Goal: Find contact information: Find contact information

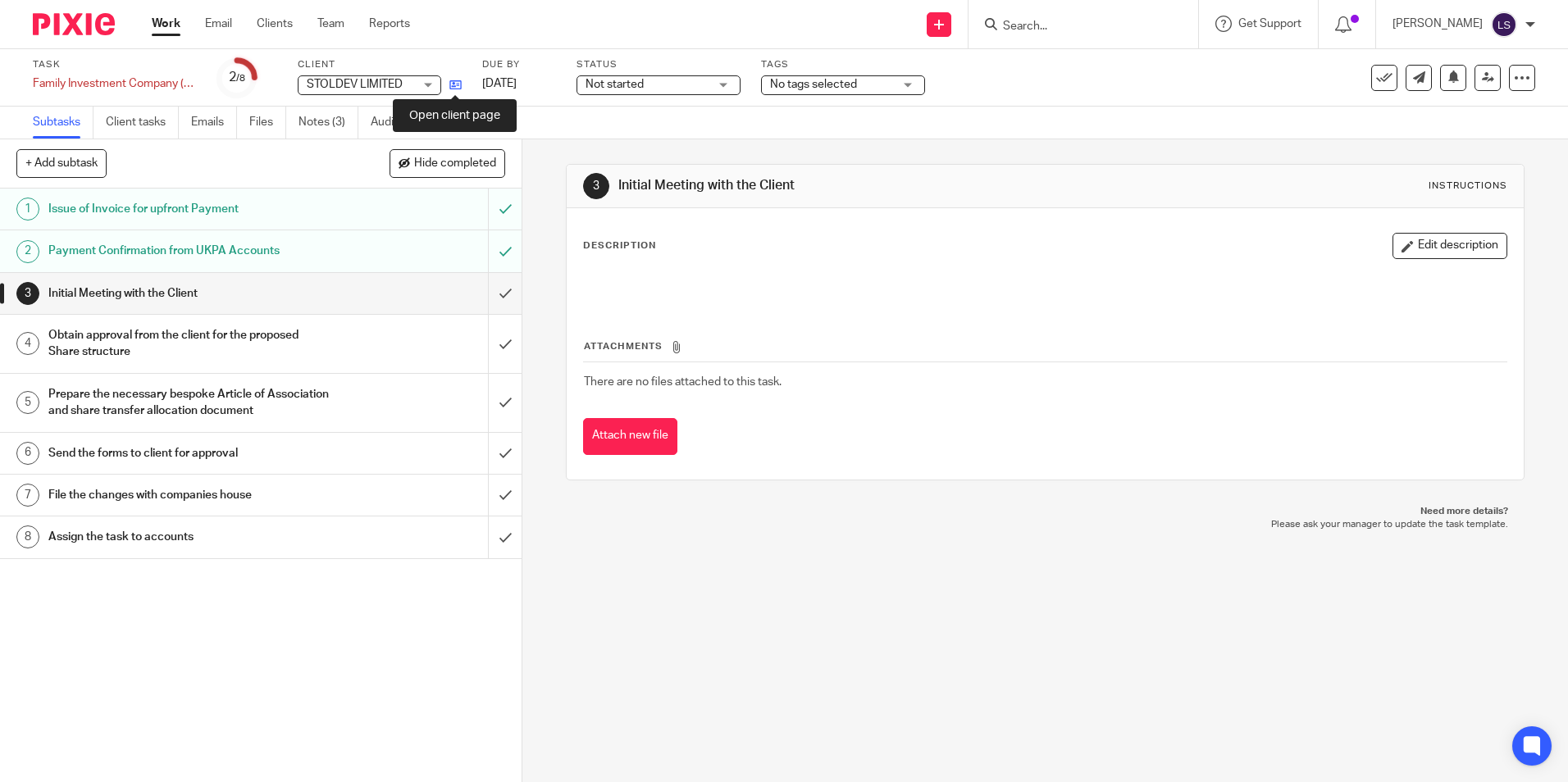
click at [455, 87] on icon at bounding box center [455, 85] width 12 height 12
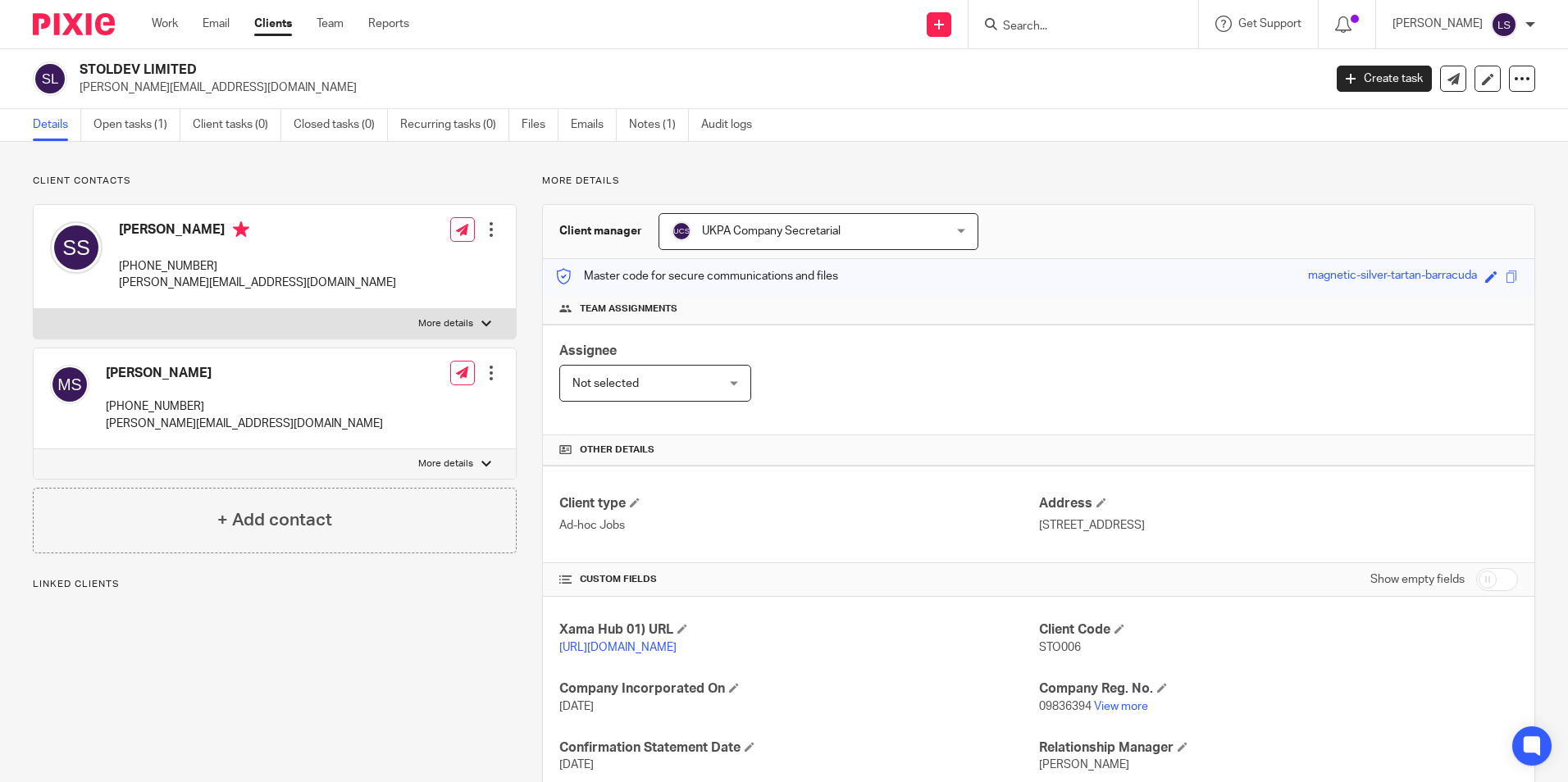
drag, startPoint x: 229, startPoint y: 65, endPoint x: 79, endPoint y: 74, distance: 150.3
click at [79, 74] on div "STOLDEV LIMITED sandra@stollery.co.uk" at bounding box center [672, 79] width 1279 height 34
copy h2 "STOLDEV LIMITED"
click at [943, 188] on p "More details" at bounding box center [1039, 181] width 993 height 13
click at [1114, 707] on link "View more" at bounding box center [1120, 706] width 54 height 11
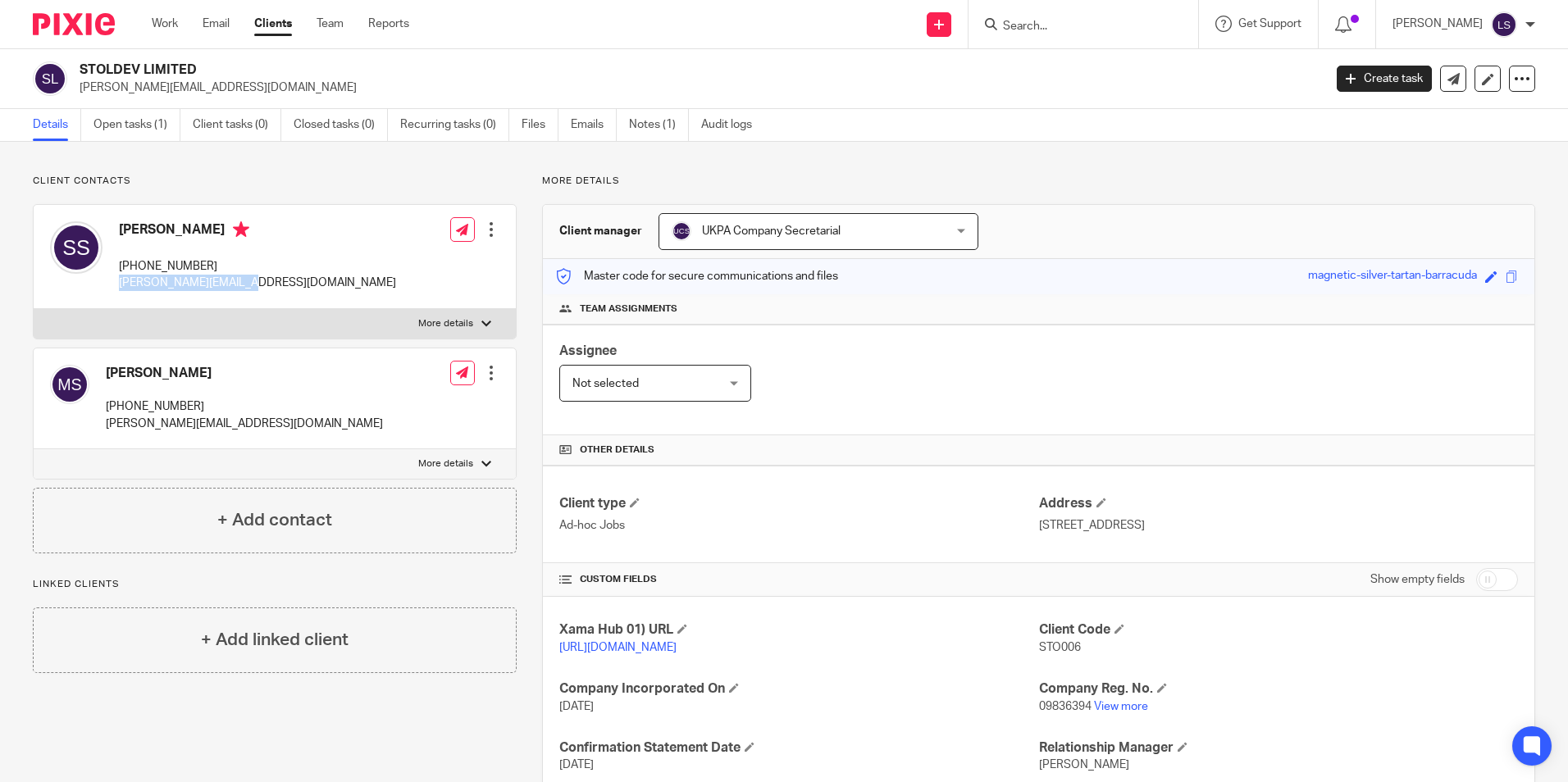
drag, startPoint x: 236, startPoint y: 282, endPoint x: 118, endPoint y: 298, distance: 119.1
click at [118, 298] on div "Sandra Stollery +44 797 316 2661 sandra@stollery.co.uk" at bounding box center [222, 256] width 346 height 87
copy p "sandra@stollery.co.uk"
click at [171, 17] on link "Work" at bounding box center [165, 23] width 27 height 16
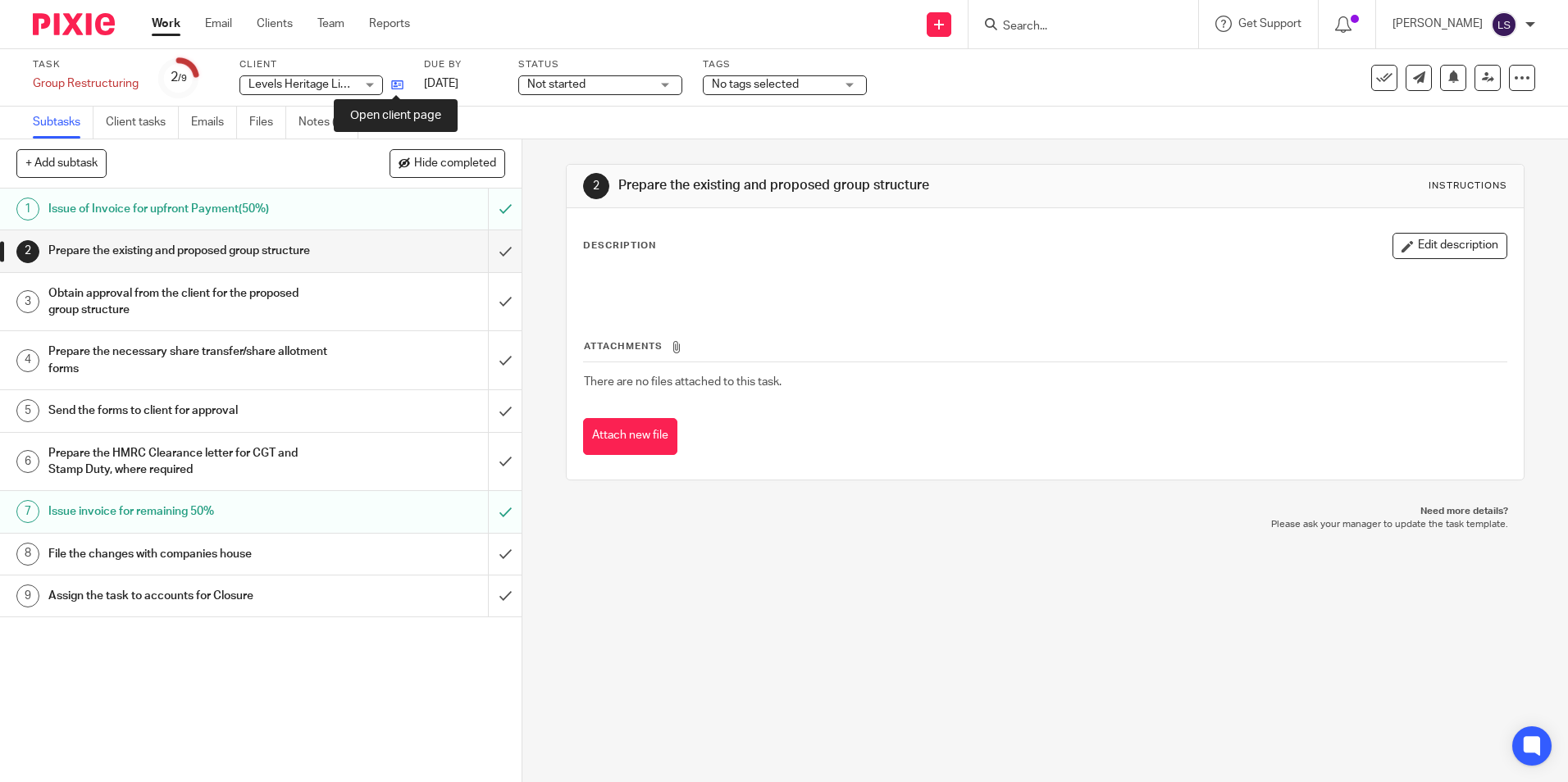
click at [398, 81] on icon at bounding box center [397, 85] width 12 height 12
click at [399, 86] on icon at bounding box center [397, 85] width 12 height 12
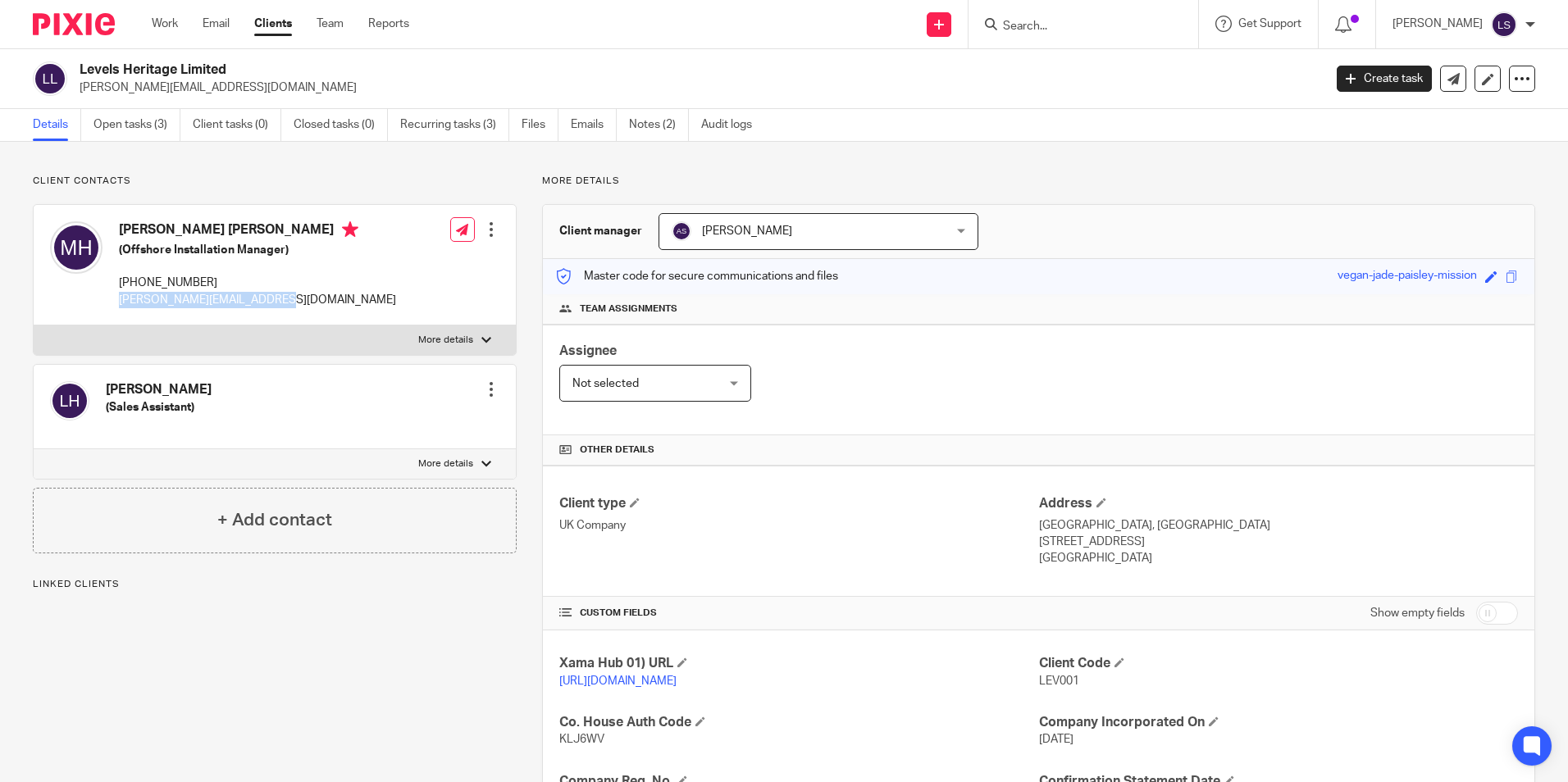
drag, startPoint x: 296, startPoint y: 295, endPoint x: 121, endPoint y: 304, distance: 175.2
click at [121, 304] on p "michael@levelsheritage.com" at bounding box center [257, 299] width 277 height 16
copy p "michael@levelsheritage.com"
click at [145, 131] on link "Open tasks (3)" at bounding box center [136, 124] width 87 height 32
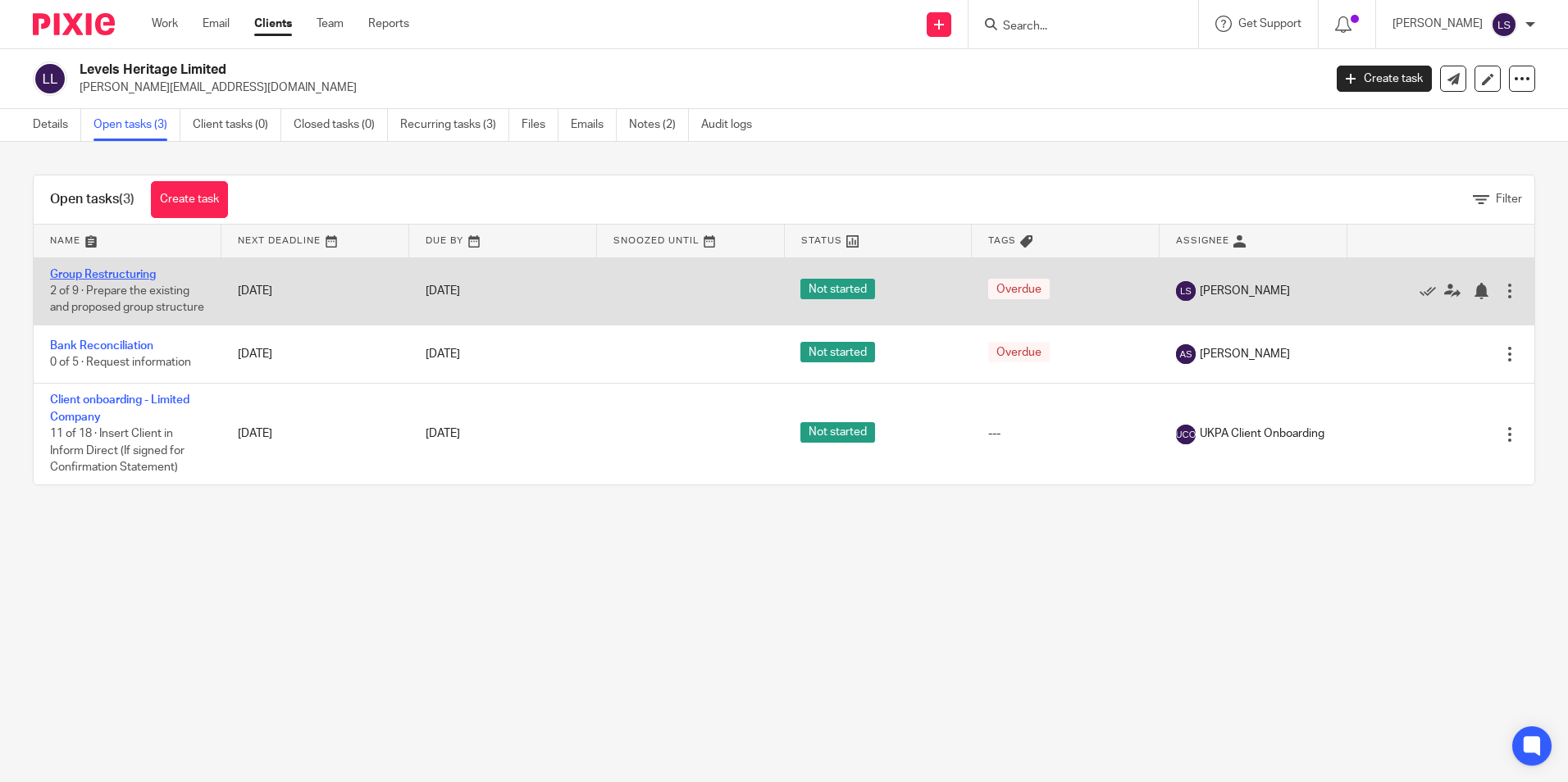
click at [138, 274] on link "Group Restructuring" at bounding box center [102, 274] width 106 height 11
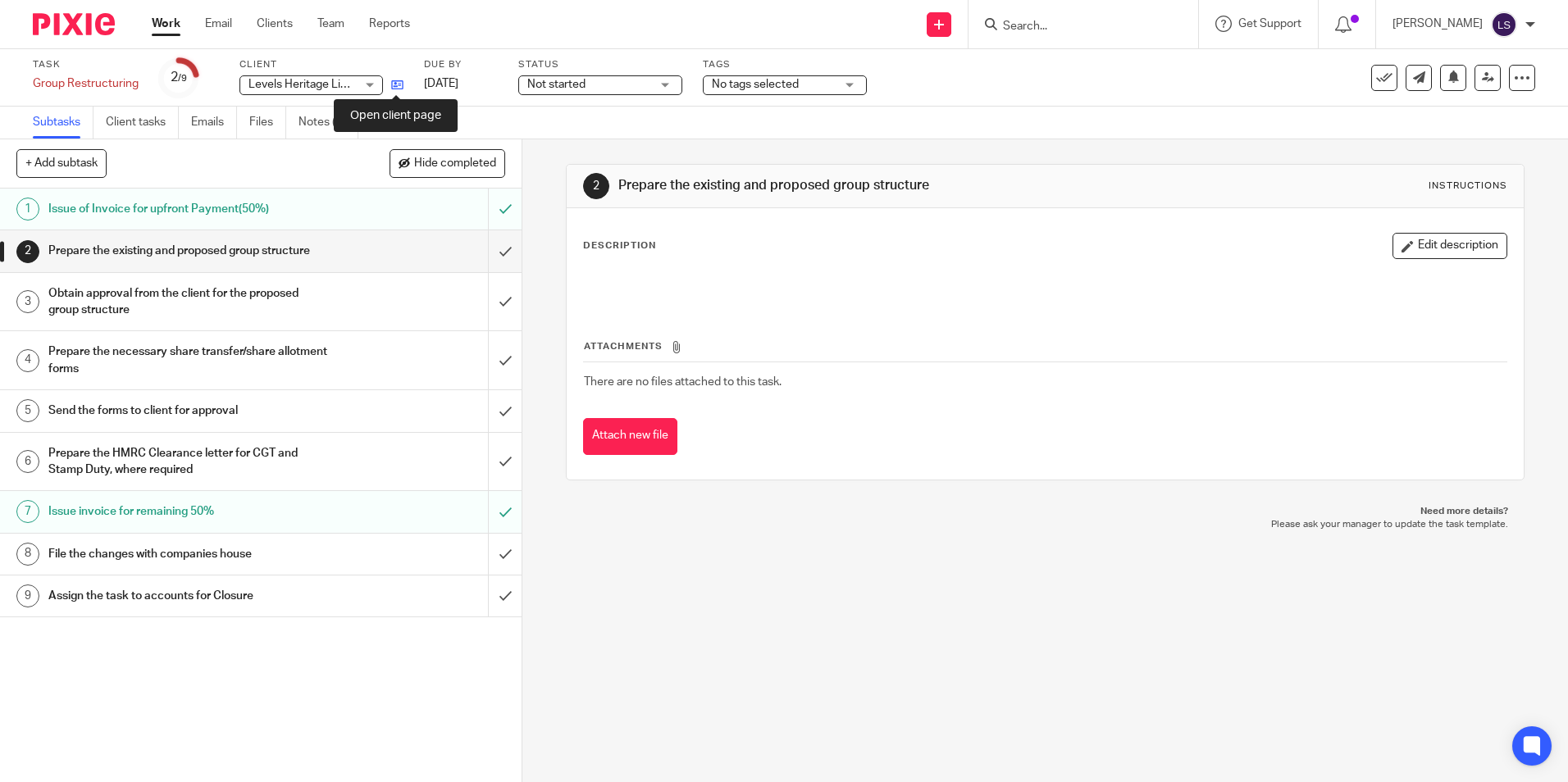
click at [401, 85] on icon at bounding box center [397, 85] width 12 height 12
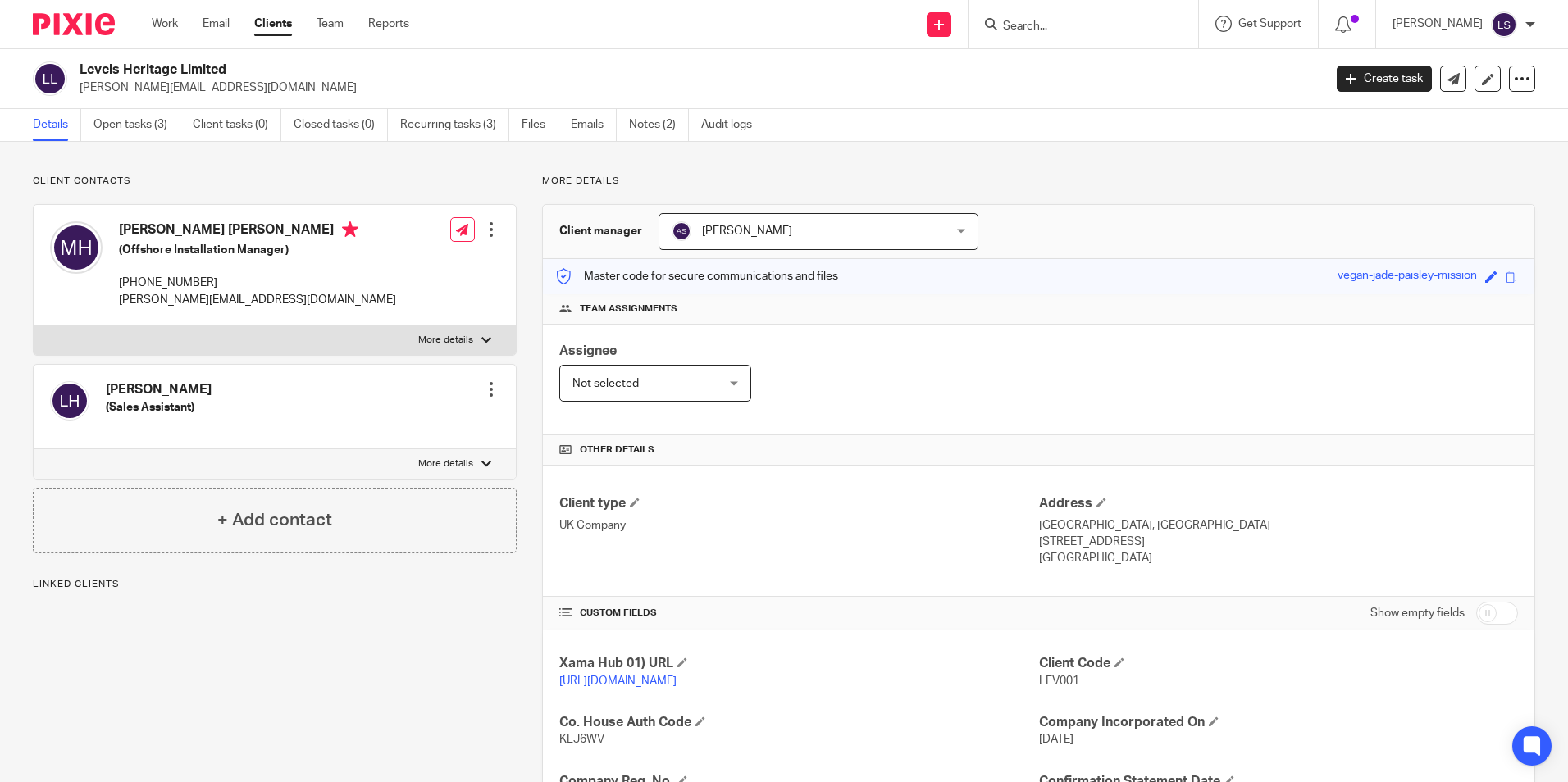
drag, startPoint x: 239, startPoint y: 85, endPoint x: 68, endPoint y: 88, distance: 171.0
click at [68, 88] on div "Levels Heritage Limited michael@levelsheritage.com" at bounding box center [672, 79] width 1279 height 34
drag, startPoint x: 68, startPoint y: 88, endPoint x: 226, endPoint y: 83, distance: 158.1
click at [214, 83] on p "michael@levelsheritage.com" at bounding box center [696, 87] width 1233 height 16
drag, startPoint x: 241, startPoint y: 83, endPoint x: 83, endPoint y: 97, distance: 158.6
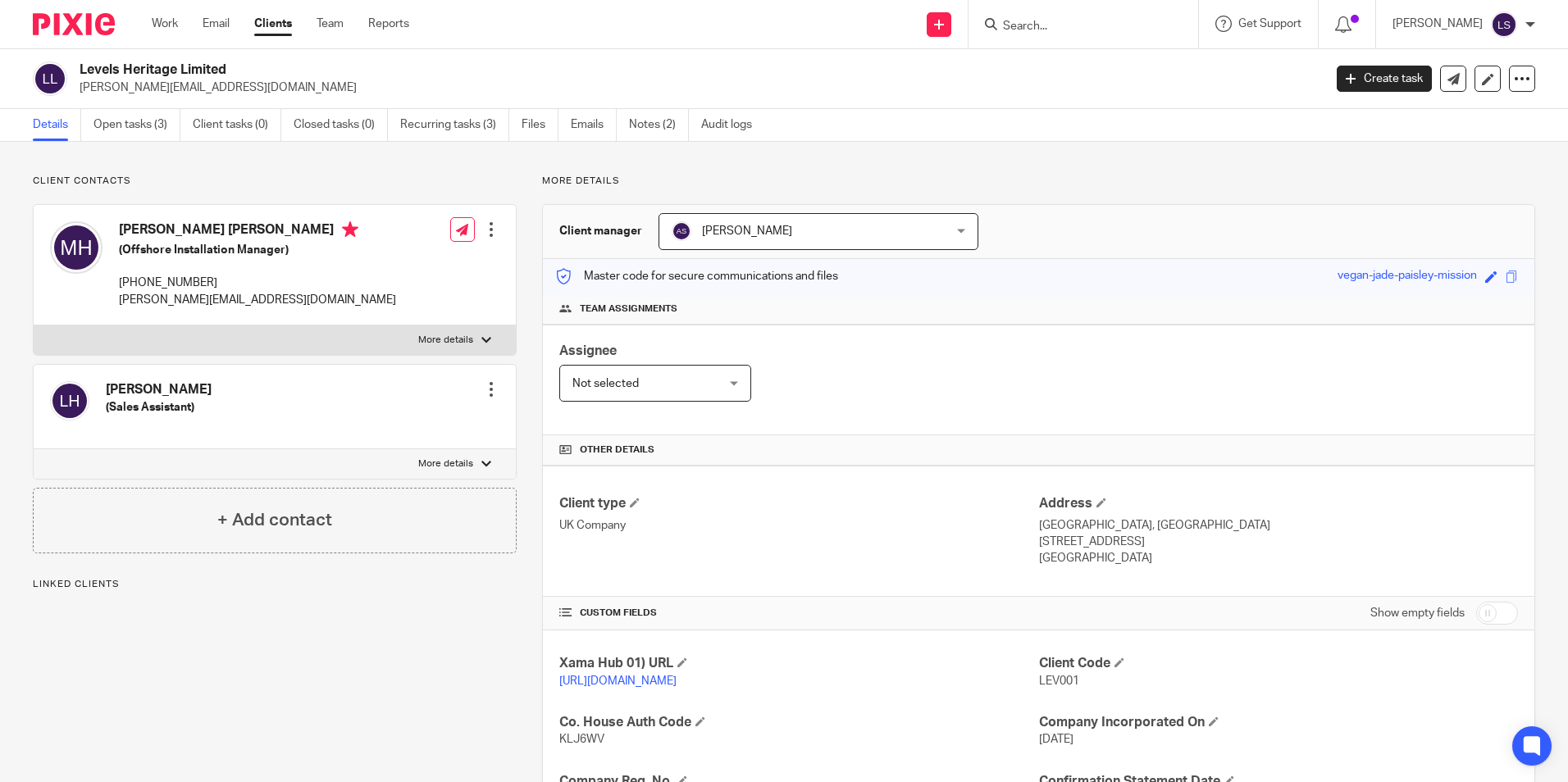
click at [83, 97] on div "Levels Heritage Limited michael@levelsheritage.com Create task Update from Comp…" at bounding box center [784, 79] width 1568 height 60
copy p "michael@levelsheritage.com"
click at [285, 75] on h2 "Levels Heritage Limited" at bounding box center [572, 70] width 986 height 17
click at [208, 746] on div "Client contacts Louise Ann Hickson (Sales Assistant) Edit contact Create client…" at bounding box center [262, 562] width 510 height 775
click at [665, 127] on link "Notes (2)" at bounding box center [659, 124] width 60 height 32
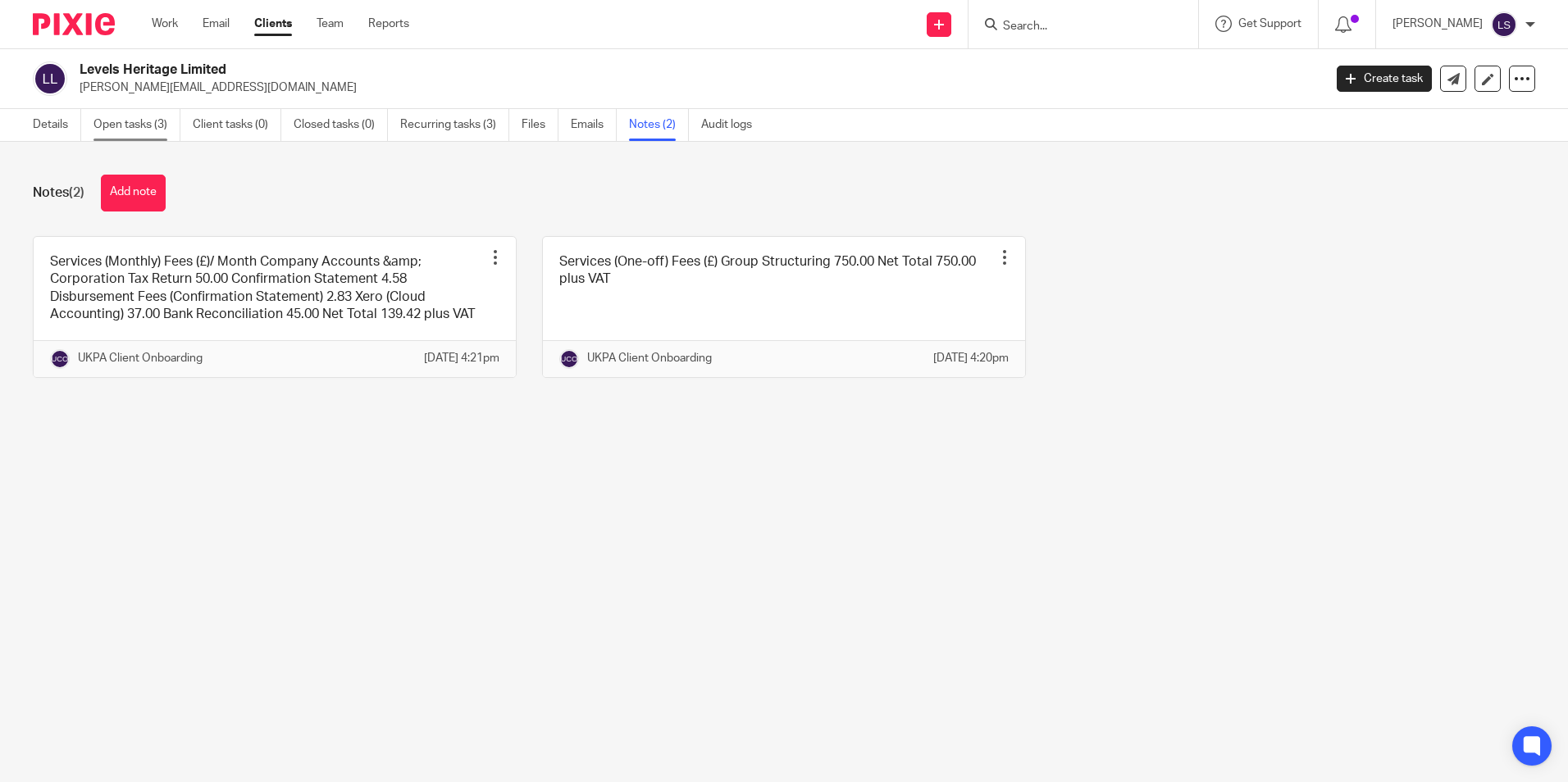
click at [107, 126] on link "Open tasks (3)" at bounding box center [136, 124] width 87 height 32
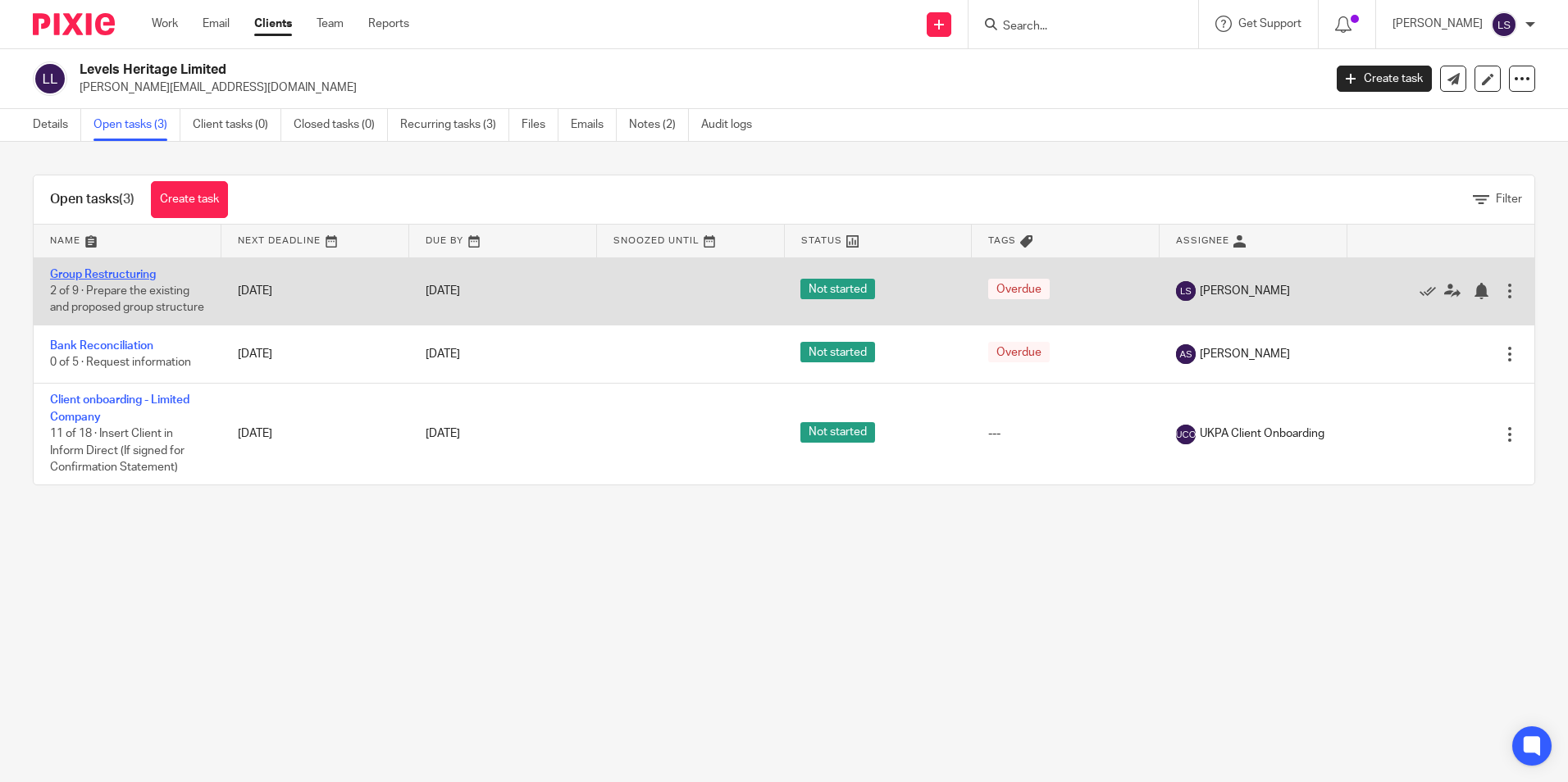
click at [131, 272] on link "Group Restructuring" at bounding box center [102, 274] width 106 height 11
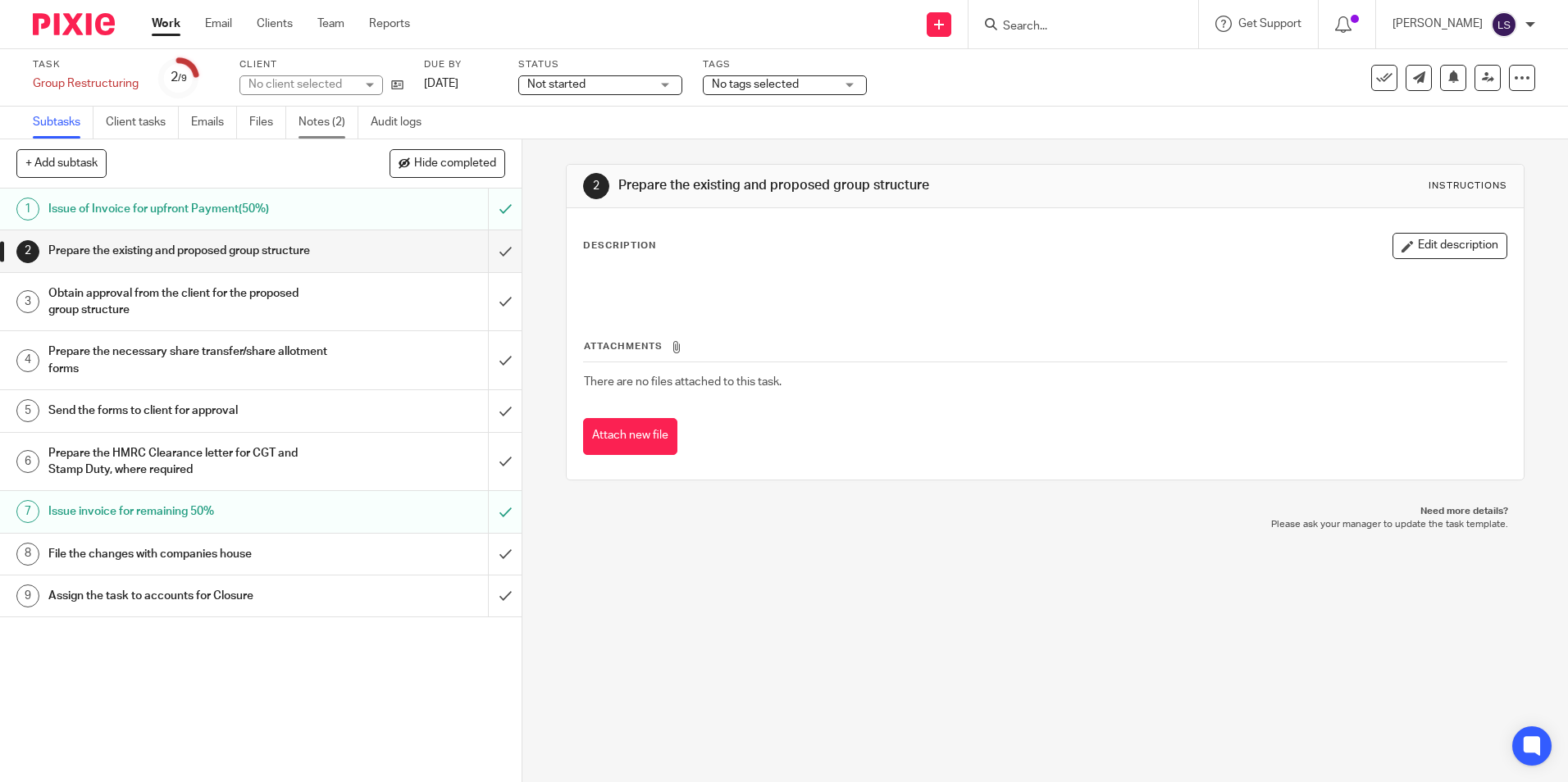
click at [331, 125] on link "Notes (2)" at bounding box center [329, 122] width 60 height 32
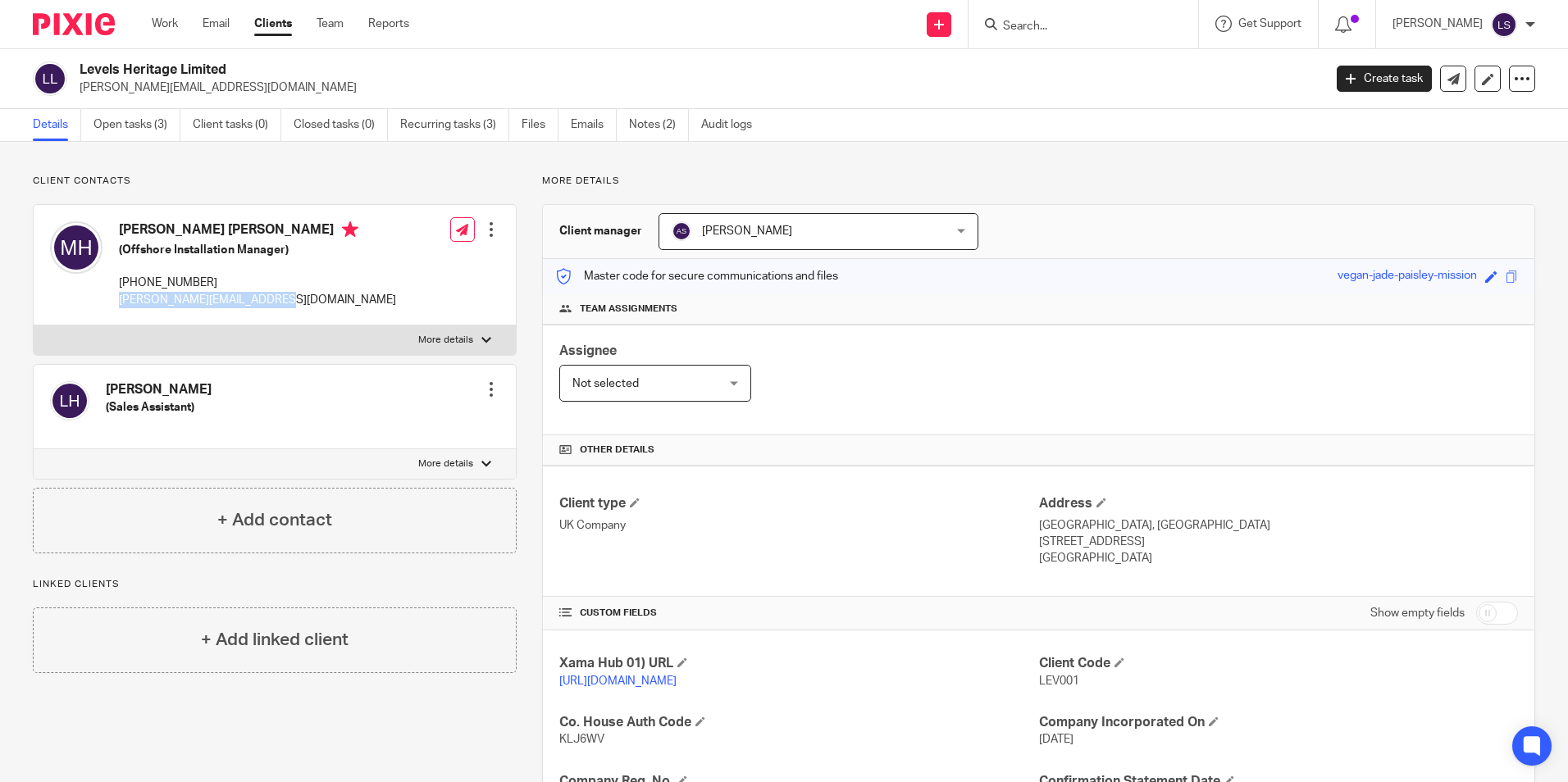
drag, startPoint x: 274, startPoint y: 298, endPoint x: 112, endPoint y: 314, distance: 162.8
click at [112, 314] on div "[PERSON_NAME] [PERSON_NAME] (Offshore Installation Manager) [PHONE_NUMBER] [PER…" at bounding box center [222, 265] width 346 height 103
copy p "[PERSON_NAME][EMAIL_ADDRESS][DOMAIN_NAME]"
